Goal: Navigation & Orientation: Find specific page/section

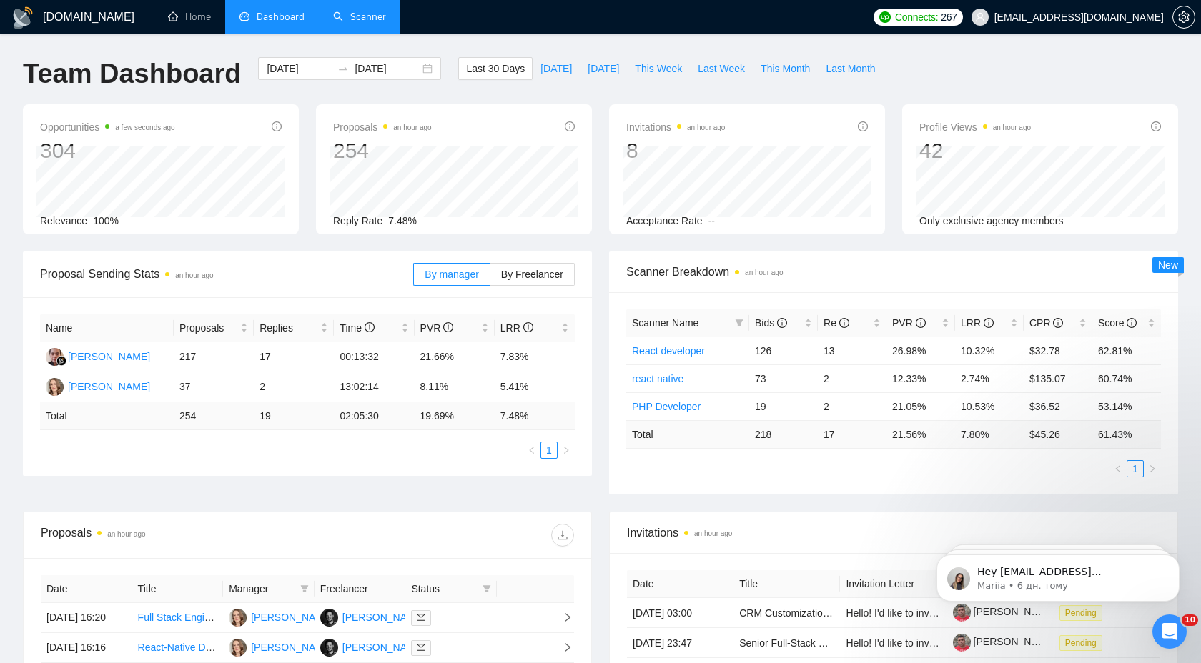
click at [348, 11] on link "Scanner" at bounding box center [359, 17] width 53 height 12
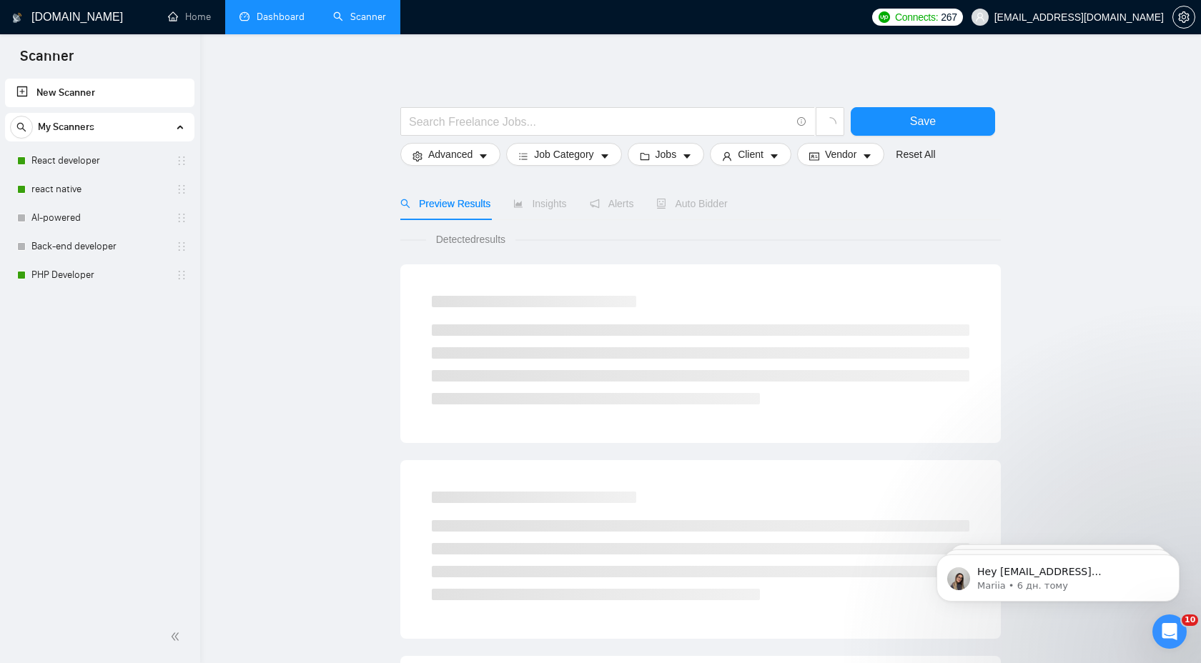
click at [296, 14] on link "Dashboard" at bounding box center [271, 17] width 65 height 12
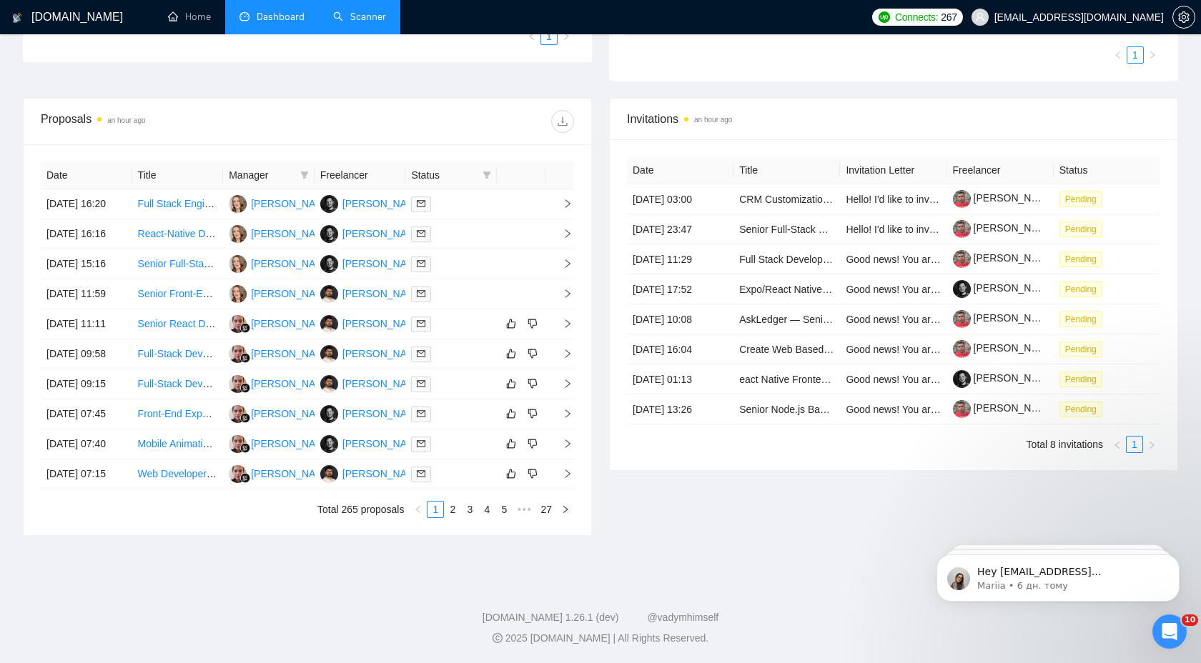
scroll to position [545, 0]
click at [450, 507] on link "2" at bounding box center [453, 510] width 16 height 16
click at [474, 516] on link "3" at bounding box center [470, 510] width 16 height 16
click at [496, 511] on link "5" at bounding box center [504, 510] width 16 height 16
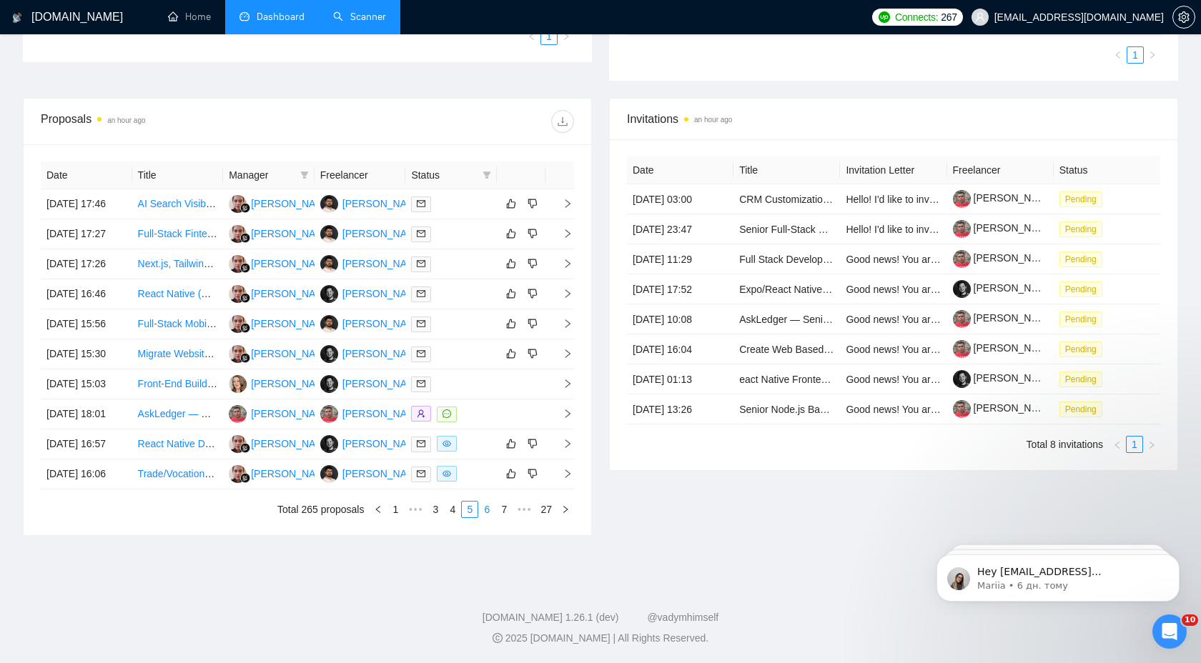
click at [487, 509] on link "6" at bounding box center [487, 510] width 16 height 16
click at [496, 508] on link "8" at bounding box center [504, 510] width 16 height 16
